Goal: Task Accomplishment & Management: Complete application form

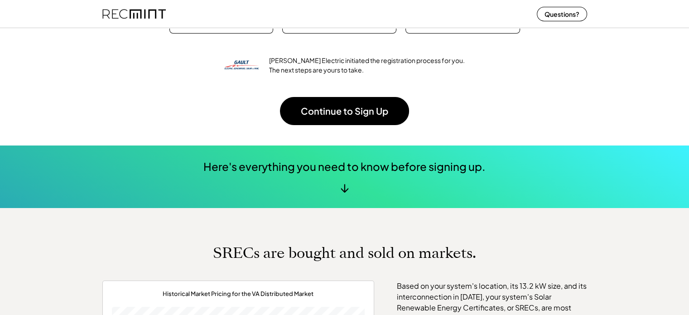
scroll to position [191, 0]
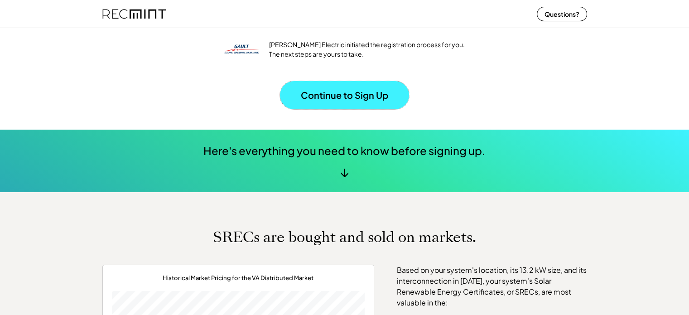
click at [344, 94] on button "Continue to Sign Up" at bounding box center [344, 95] width 129 height 28
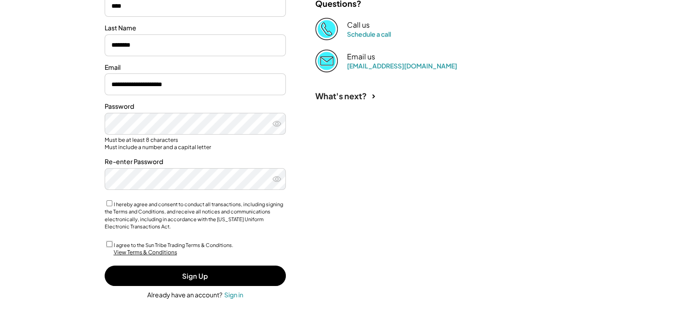
scroll to position [149, 0]
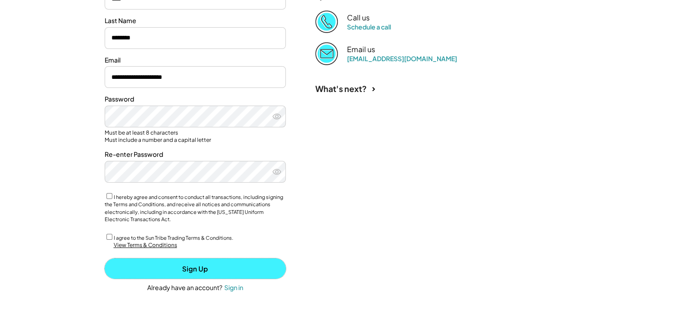
click at [187, 267] on button "Sign Up" at bounding box center [195, 268] width 181 height 20
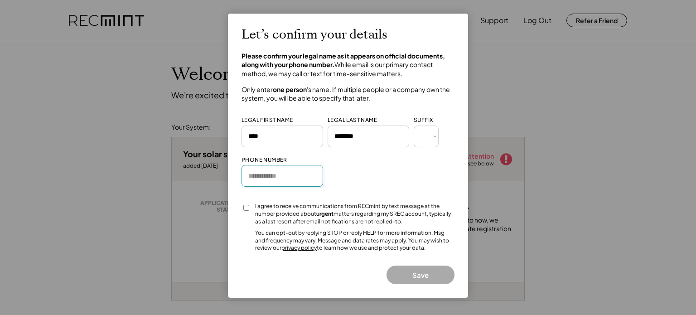
click at [271, 179] on input "input" at bounding box center [283, 176] width 82 height 22
type input "**********"
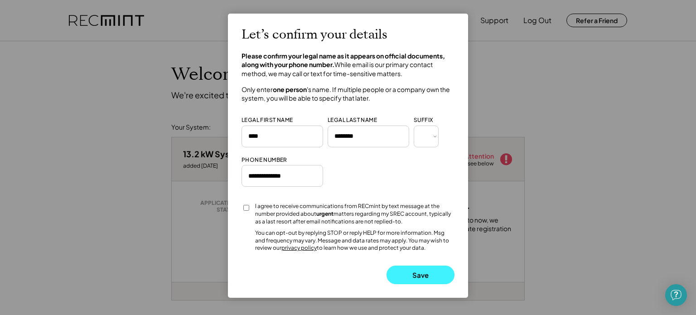
click at [415, 272] on button "Save" at bounding box center [421, 275] width 68 height 19
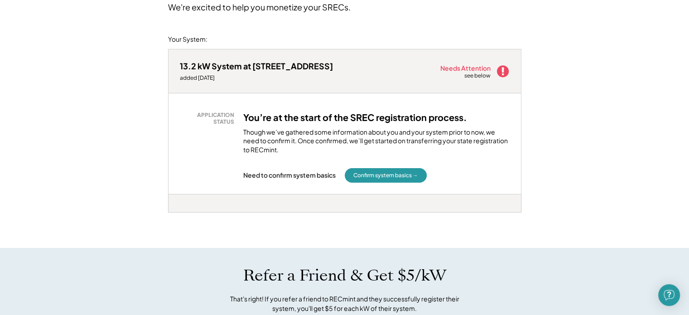
scroll to position [77, 0]
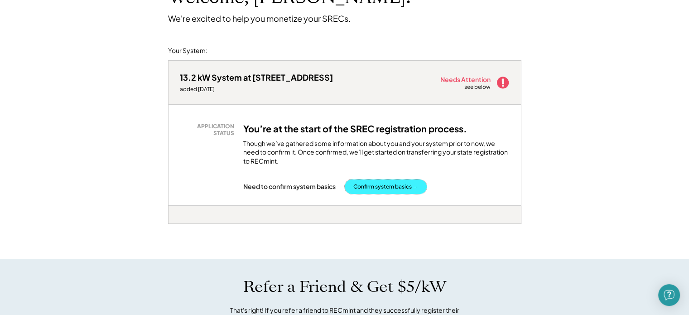
click at [375, 186] on button "Confirm system basics →" at bounding box center [386, 186] width 82 height 15
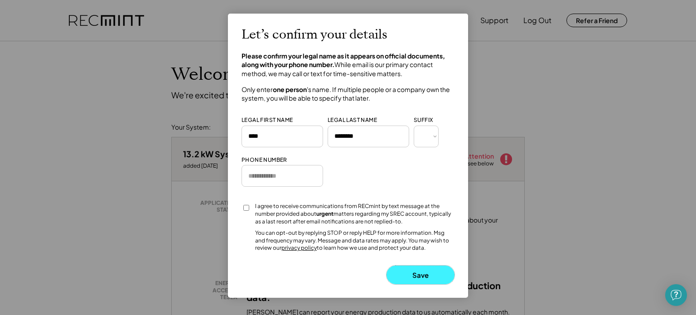
click at [406, 278] on button "Save" at bounding box center [421, 275] width 68 height 19
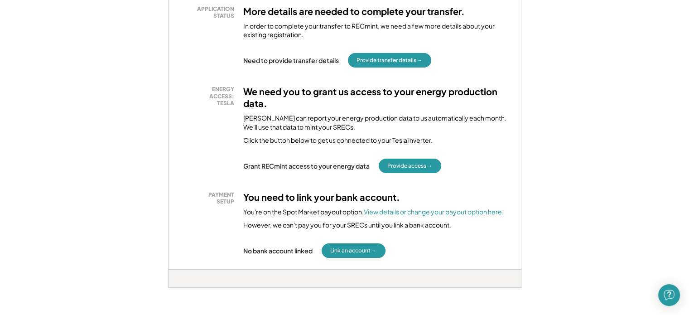
scroll to position [202, 0]
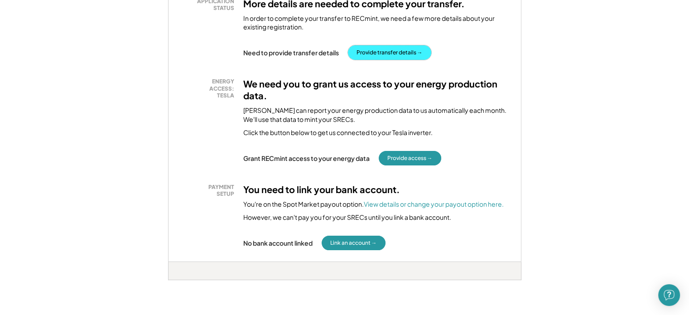
click at [377, 53] on button "Provide transfer details →" at bounding box center [389, 52] width 83 height 15
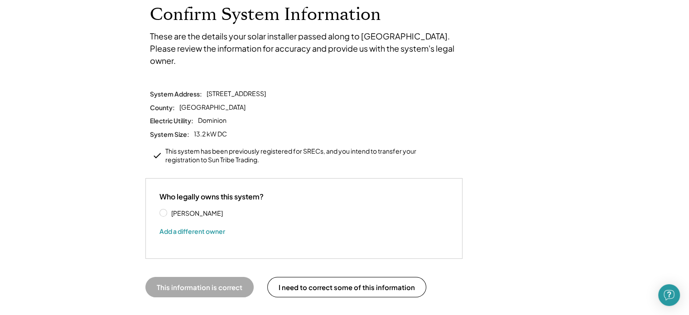
scroll to position [64, 0]
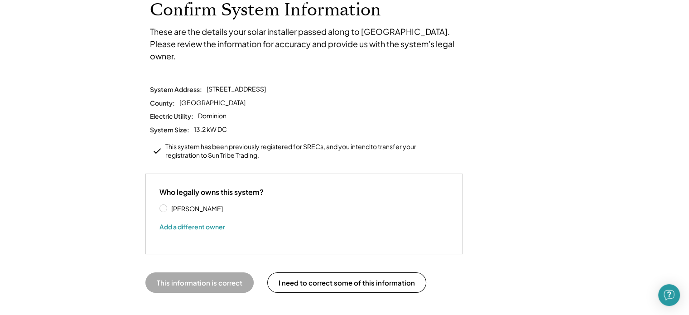
click at [169, 205] on label "[PERSON_NAME]" at bounding box center [210, 208] width 82 height 6
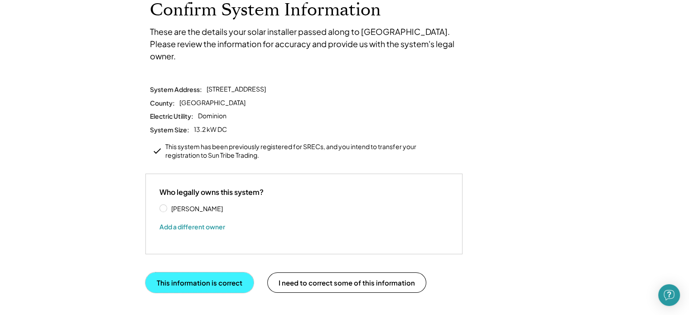
click at [206, 272] on button "This information is correct" at bounding box center [199, 282] width 108 height 20
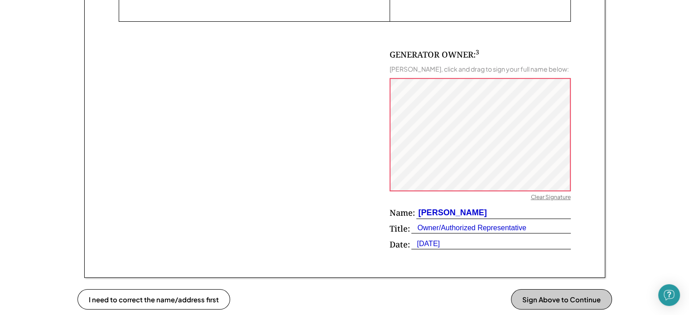
scroll to position [563, 0]
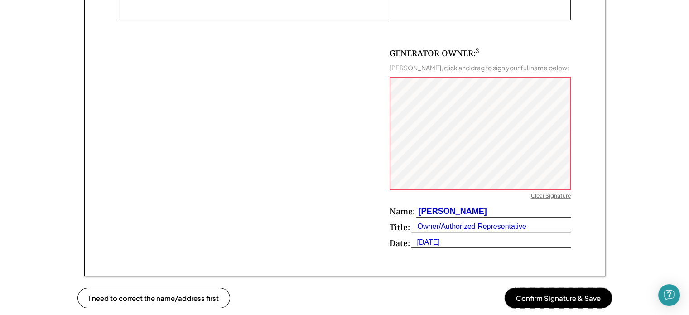
click at [526, 293] on button "Confirm Signature & Save" at bounding box center [558, 298] width 107 height 20
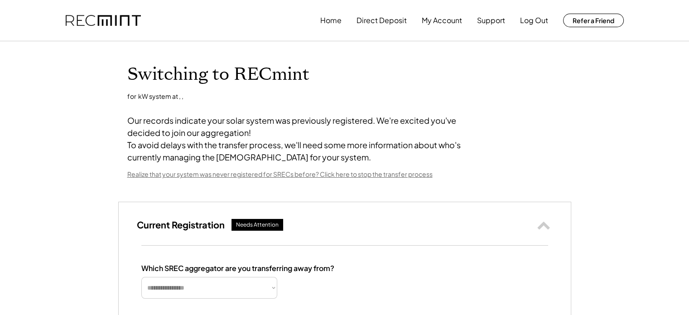
click at [689, 246] on html "**********" at bounding box center [344, 157] width 689 height 315
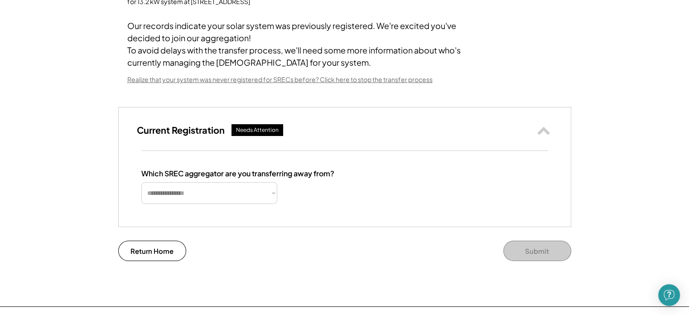
scroll to position [111, 0]
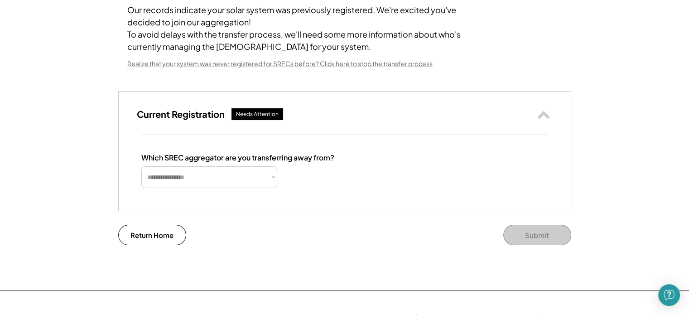
click at [259, 118] on div "Needs Attention" at bounding box center [257, 115] width 43 height 8
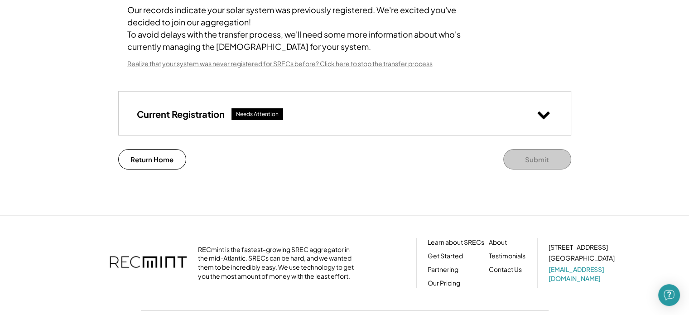
click at [544, 121] on icon at bounding box center [544, 114] width 14 height 14
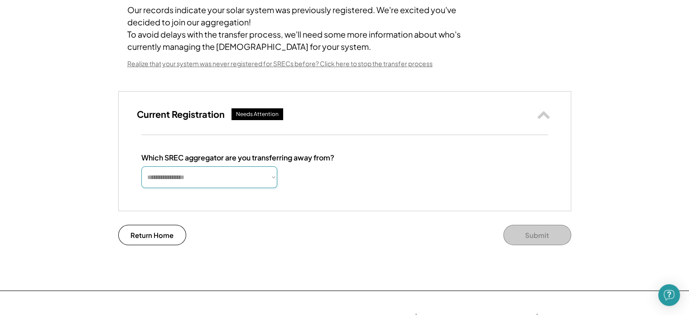
click at [274, 188] on select "**********" at bounding box center [209, 177] width 136 height 22
select select "**********"
click at [141, 178] on select "**********" at bounding box center [209, 177] width 136 height 22
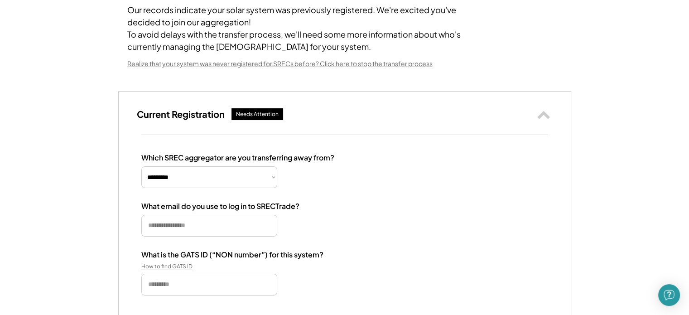
click at [234, 237] on input "email" at bounding box center [209, 226] width 136 height 22
type input "**********"
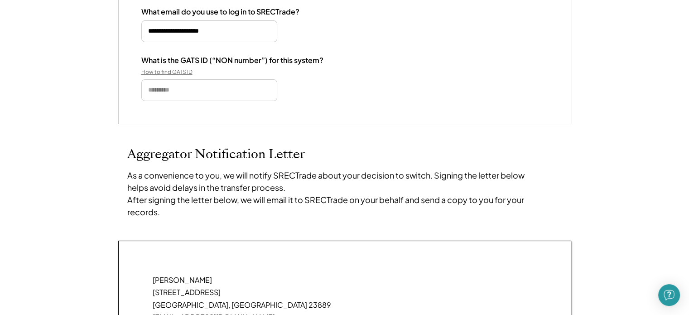
scroll to position [292, 0]
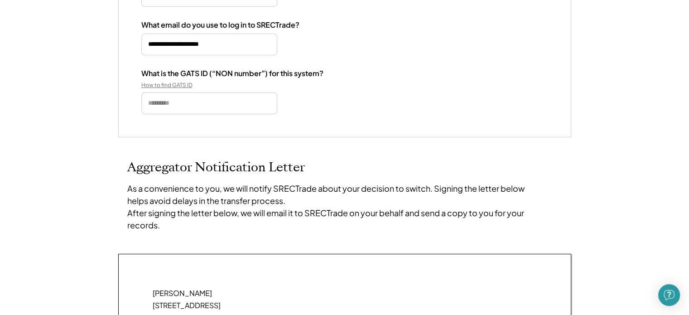
click at [158, 89] on div "How to find GATS ID" at bounding box center [186, 85] width 91 height 7
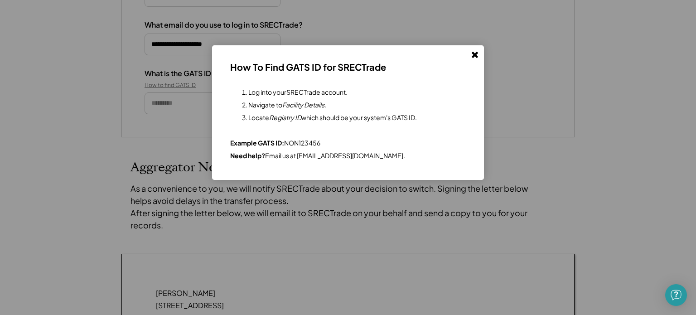
click at [477, 56] on use at bounding box center [475, 55] width 6 height 6
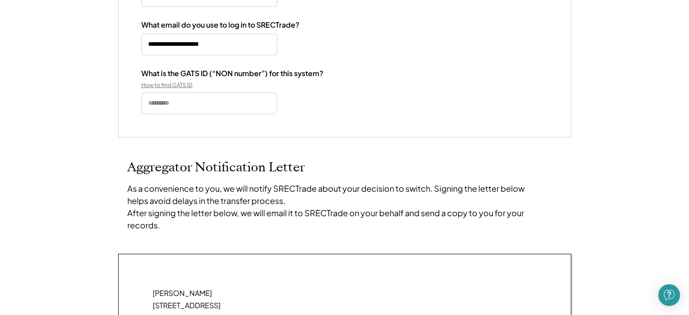
click at [162, 89] on div "How to find GATS ID" at bounding box center [186, 85] width 91 height 7
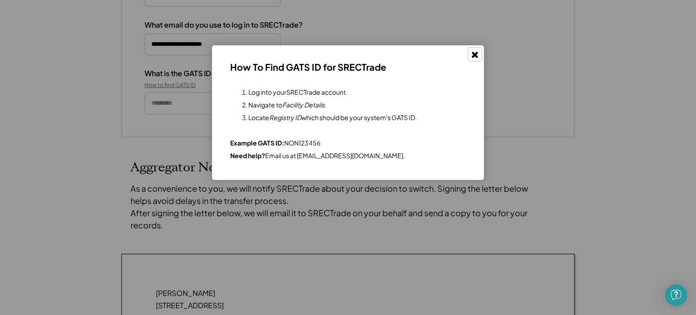
click at [473, 54] on icon at bounding box center [474, 54] width 9 height 9
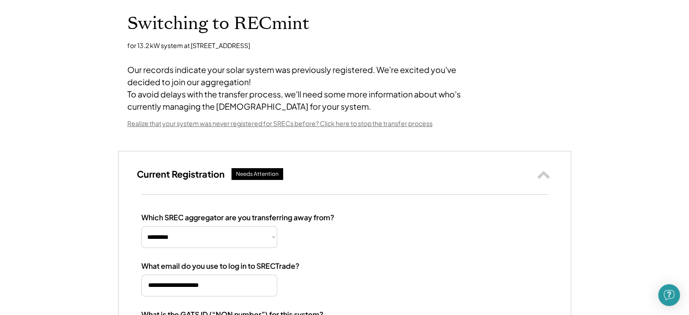
scroll to position [44, 0]
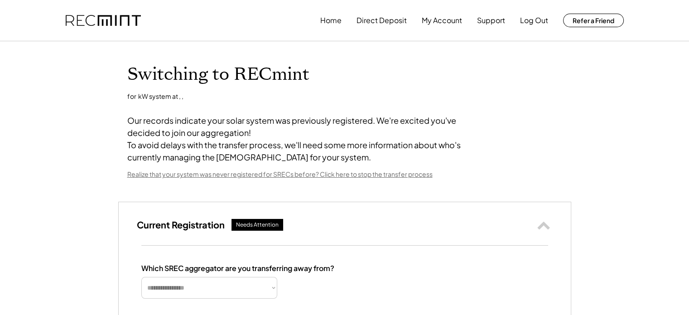
select select "**********"
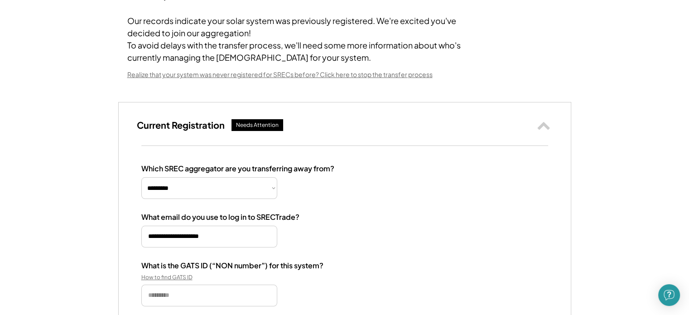
scroll to position [113, 0]
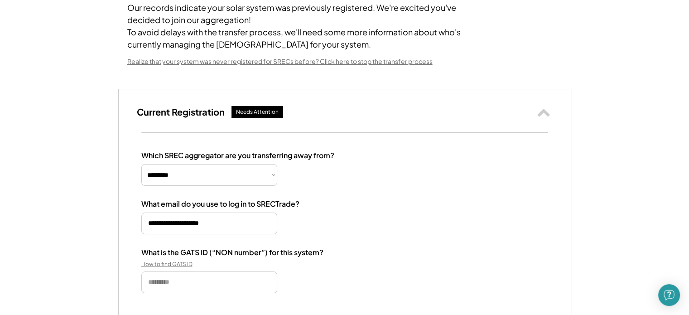
click at [178, 268] on div "How to find GATS ID" at bounding box center [186, 264] width 91 height 7
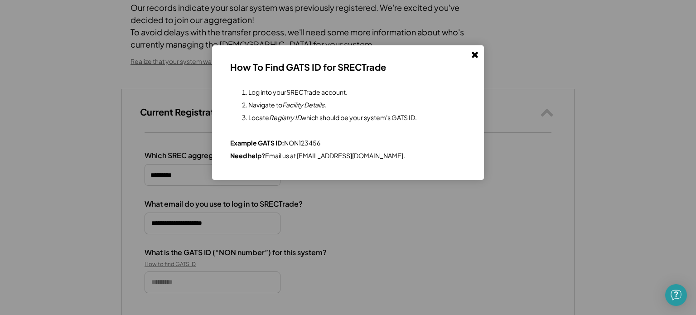
click at [475, 54] on use at bounding box center [475, 55] width 6 height 6
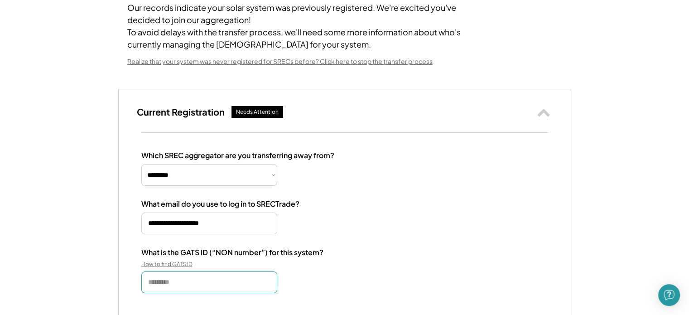
paste input "**********"
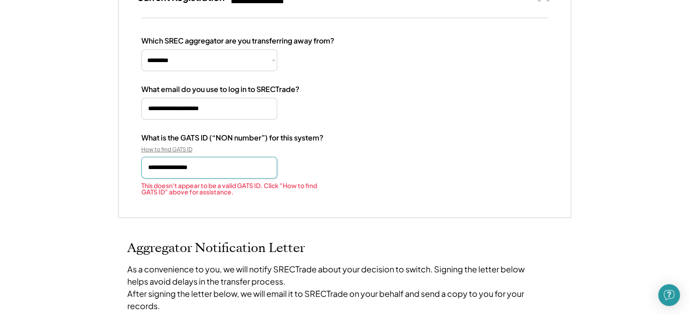
scroll to position [248, 0]
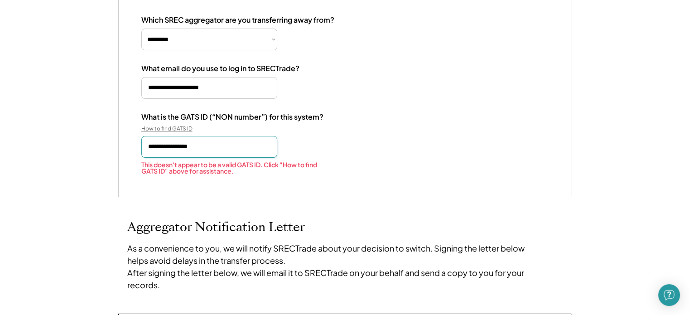
click at [149, 158] on input "input" at bounding box center [209, 147] width 136 height 22
click at [263, 174] on div "This doesn't appear to be a valid GATS ID. Click "How to find GATS ID" above fo…" at bounding box center [236, 167] width 190 height 13
click at [235, 158] on input "input" at bounding box center [209, 147] width 136 height 22
click at [360, 135] on div "What is the GATS ID (“NON number”) for this system? How to find GATS ID This do…" at bounding box center [344, 143] width 407 height 62
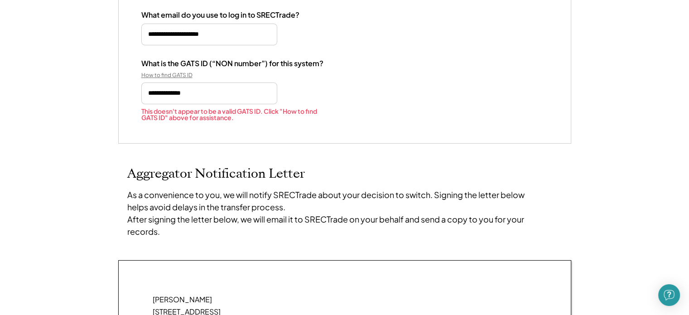
scroll to position [286, 0]
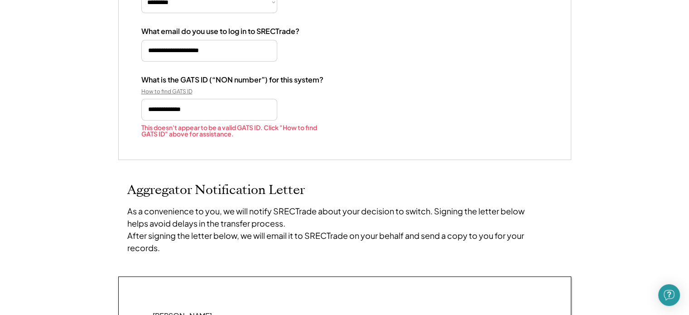
click at [223, 121] on input "input" at bounding box center [209, 110] width 136 height 22
type input "*"
click at [495, 198] on h2 "Aggregator Notification Letter" at bounding box center [344, 190] width 435 height 15
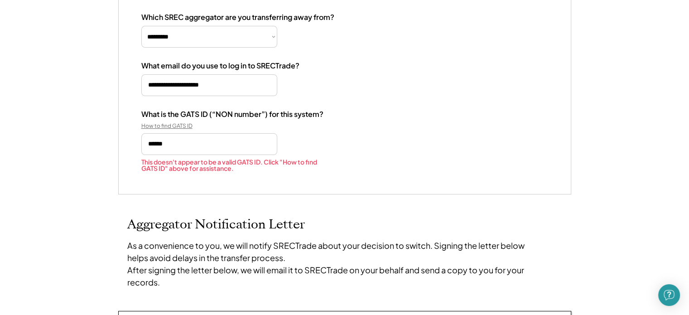
scroll to position [248, 0]
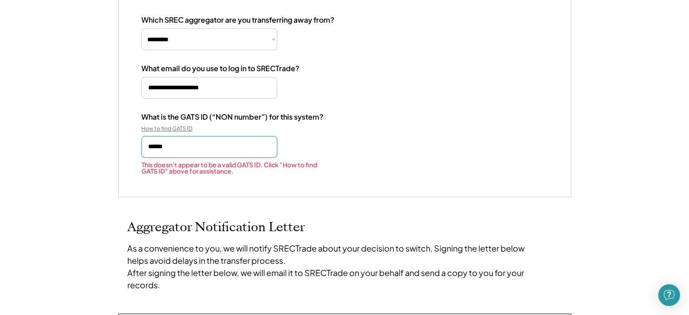
click at [180, 156] on input "input" at bounding box center [209, 147] width 136 height 22
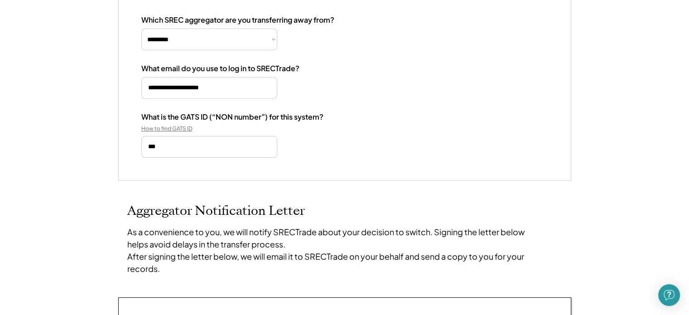
click at [181, 158] on input "input" at bounding box center [209, 147] width 136 height 22
type input "********"
click at [227, 180] on div "**********" at bounding box center [345, 88] width 452 height 183
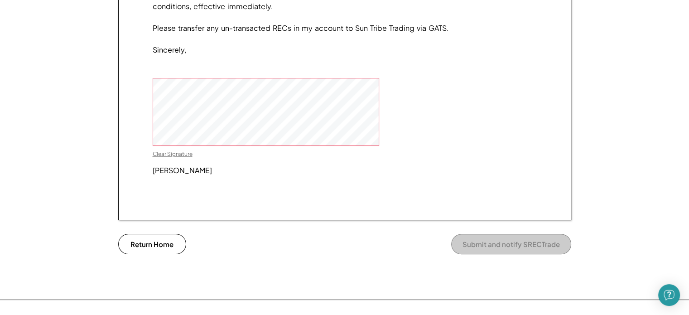
scroll to position [750, 0]
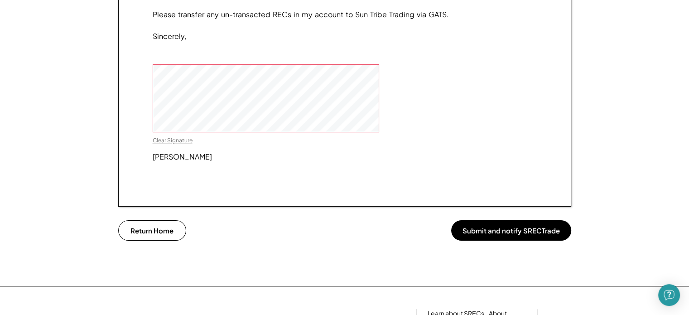
click at [502, 241] on button "Submit and notify SRECTrade" at bounding box center [511, 230] width 120 height 20
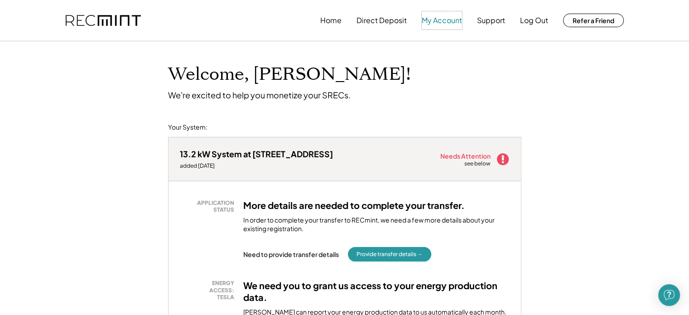
click at [434, 20] on button "My Account" at bounding box center [442, 20] width 40 height 18
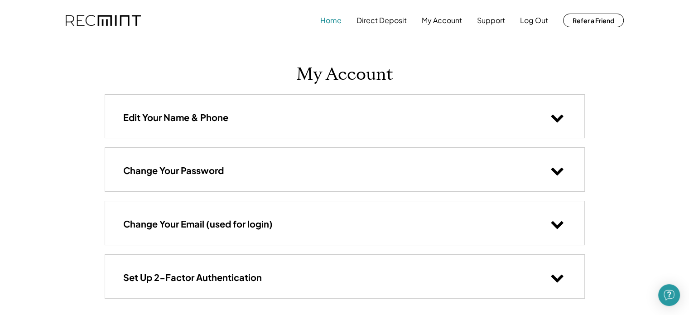
click at [326, 19] on button "Home" at bounding box center [330, 20] width 21 height 18
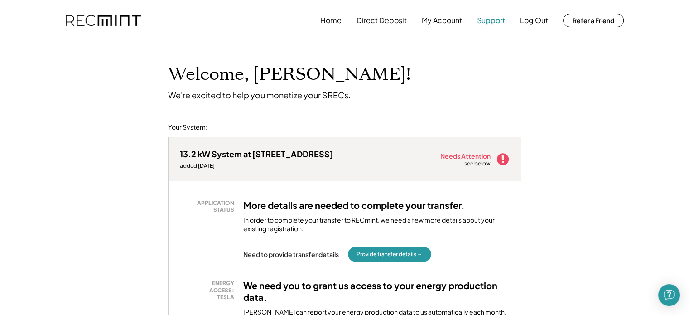
click at [485, 23] on button "Support" at bounding box center [491, 20] width 28 height 18
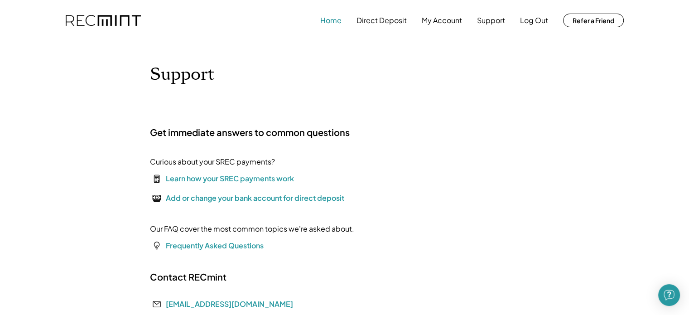
click at [328, 21] on button "Home" at bounding box center [330, 20] width 21 height 18
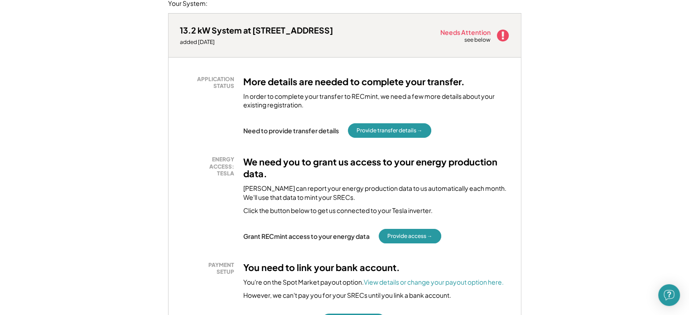
scroll to position [126, 0]
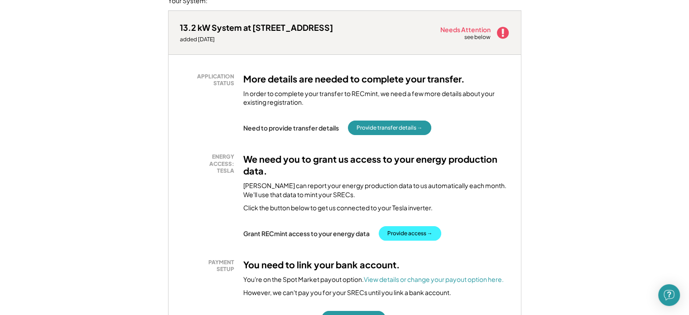
click at [405, 233] on button "Provide access →" at bounding box center [410, 233] width 63 height 15
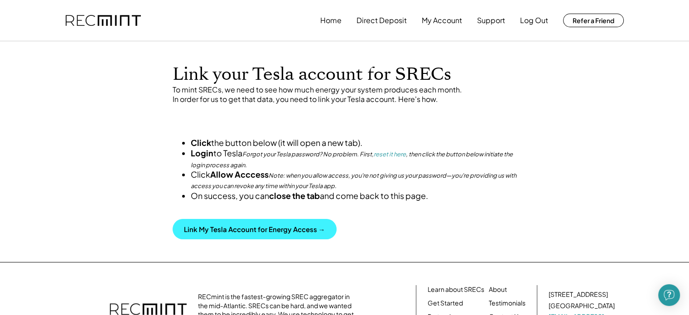
click at [281, 239] on button "Link My Tesla Account for Energy Access →" at bounding box center [255, 229] width 164 height 20
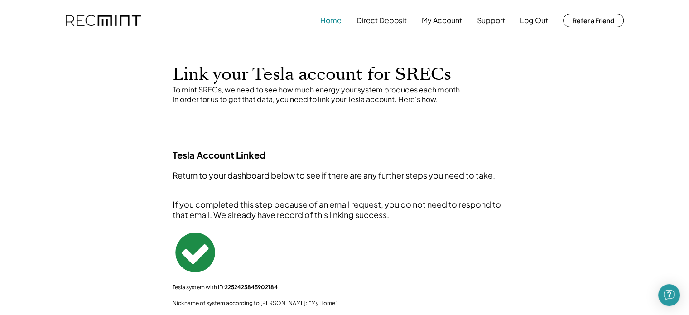
click at [329, 19] on button "Home" at bounding box center [330, 20] width 21 height 18
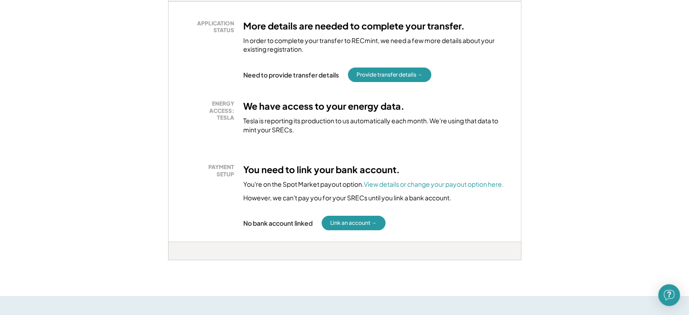
scroll to position [183, 0]
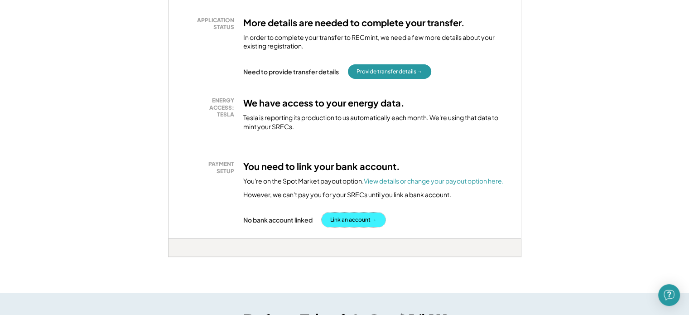
click at [348, 219] on button "Link an account →" at bounding box center [354, 220] width 64 height 15
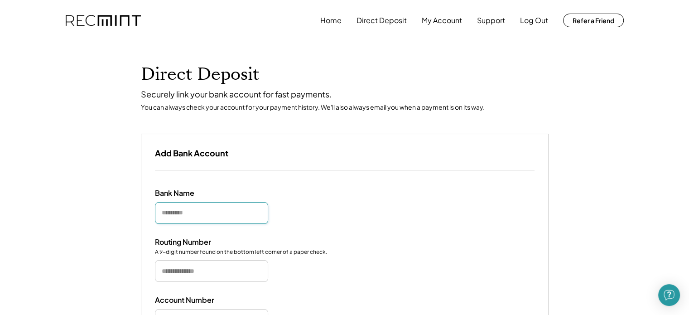
click at [179, 212] on input "input" at bounding box center [211, 213] width 113 height 22
type input "**********"
click at [172, 274] on input "input" at bounding box center [211, 271] width 113 height 22
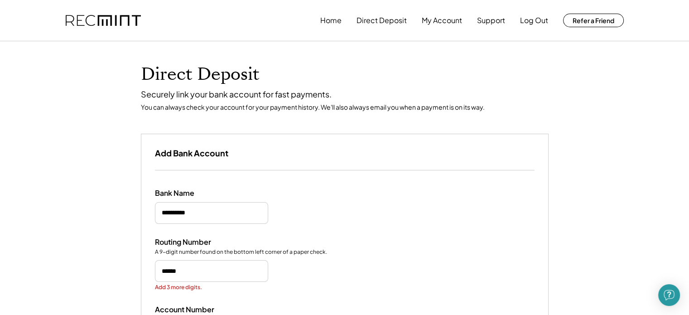
click at [199, 267] on input "input" at bounding box center [211, 271] width 113 height 22
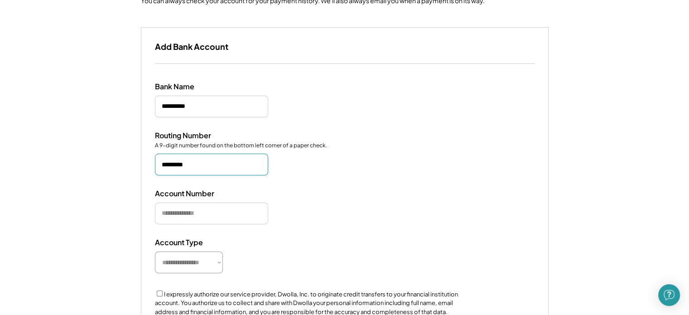
scroll to position [109, 0]
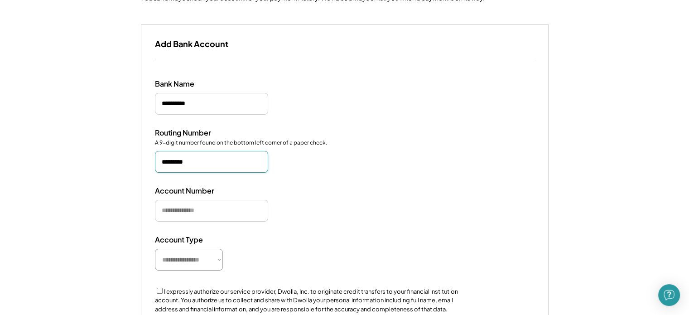
type input "*********"
click at [189, 209] on input "input" at bounding box center [211, 211] width 113 height 22
type input "********"
click at [207, 259] on select "**********" at bounding box center [189, 260] width 68 height 22
select select "**********"
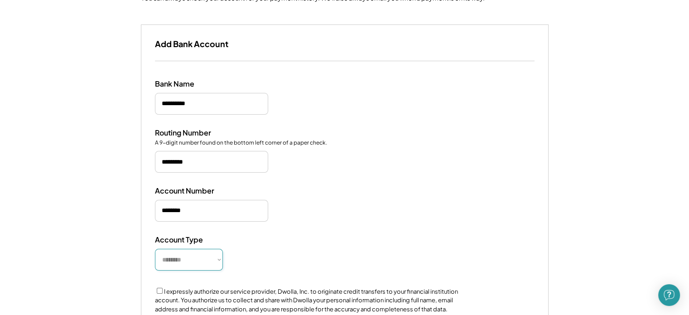
click at [155, 249] on select "**********" at bounding box center [189, 260] width 68 height 22
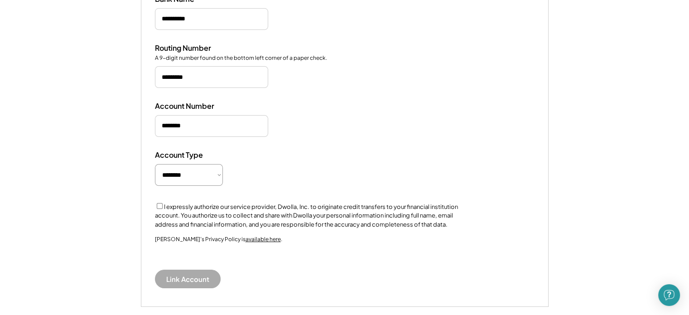
scroll to position [197, 0]
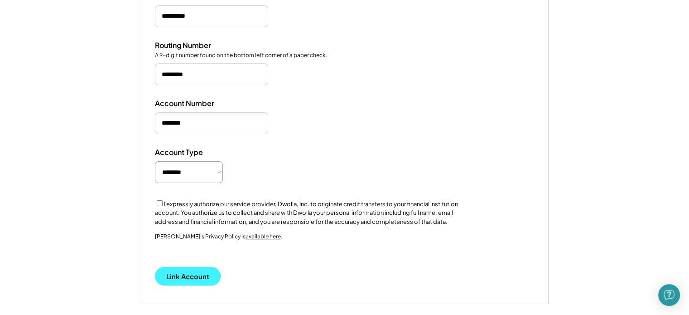
click at [181, 272] on button "Link Account" at bounding box center [188, 276] width 66 height 19
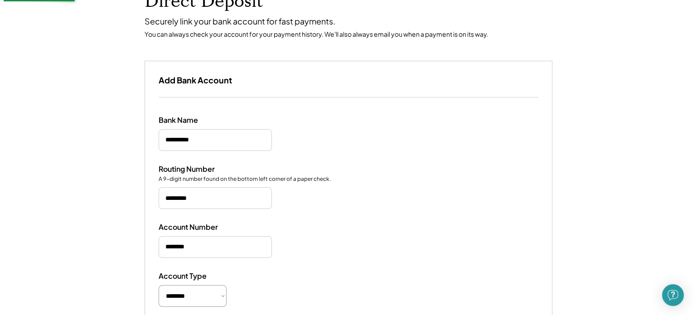
scroll to position [63, 0]
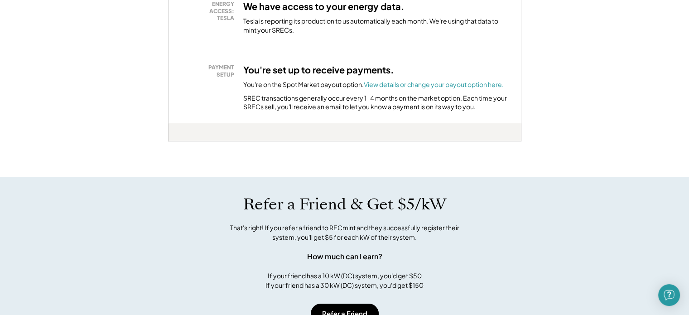
scroll to position [254, 0]
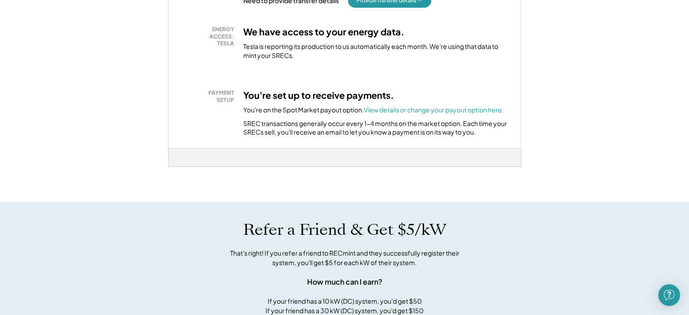
drag, startPoint x: 686, startPoint y: 158, endPoint x: 691, endPoint y: 132, distance: 26.0
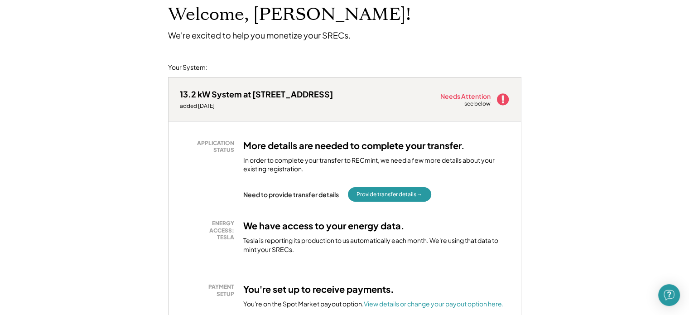
scroll to position [55, 0]
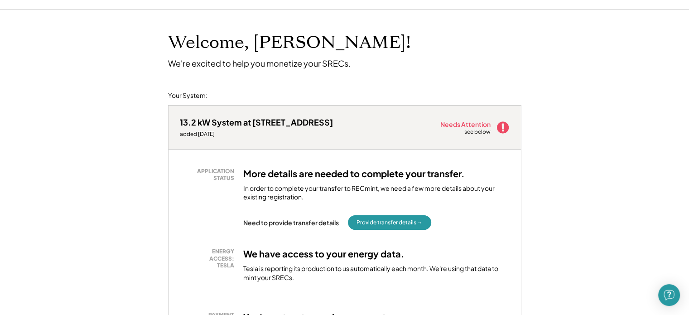
scroll to position [20, 0]
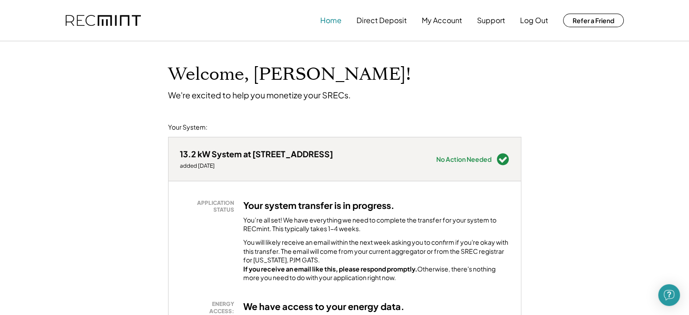
click at [327, 18] on button "Home" at bounding box center [330, 20] width 21 height 18
click at [380, 21] on button "Direct Deposit" at bounding box center [382, 20] width 50 height 18
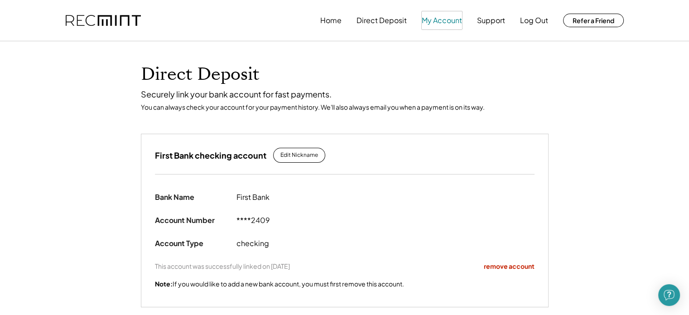
click at [436, 18] on button "My Account" at bounding box center [442, 20] width 40 height 18
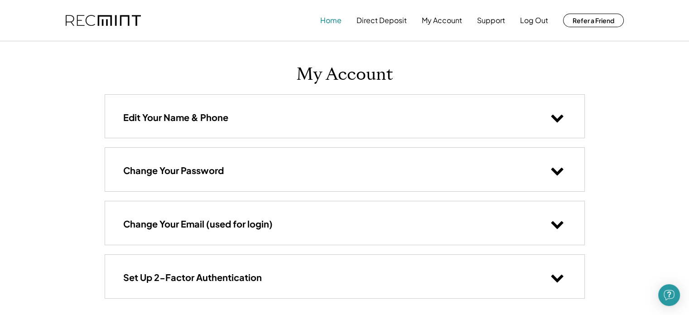
click at [329, 24] on button "Home" at bounding box center [330, 20] width 21 height 18
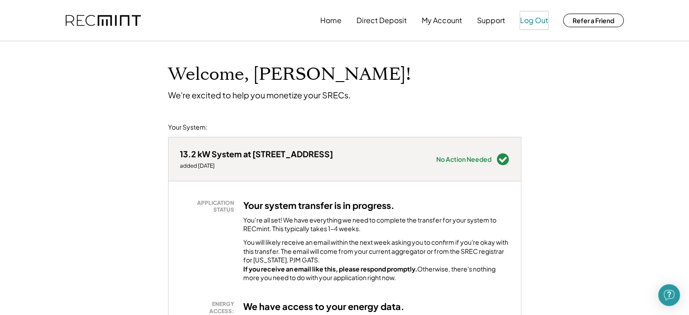
click at [528, 18] on button "Log Out" at bounding box center [534, 20] width 28 height 18
